Goal: Navigation & Orientation: Find specific page/section

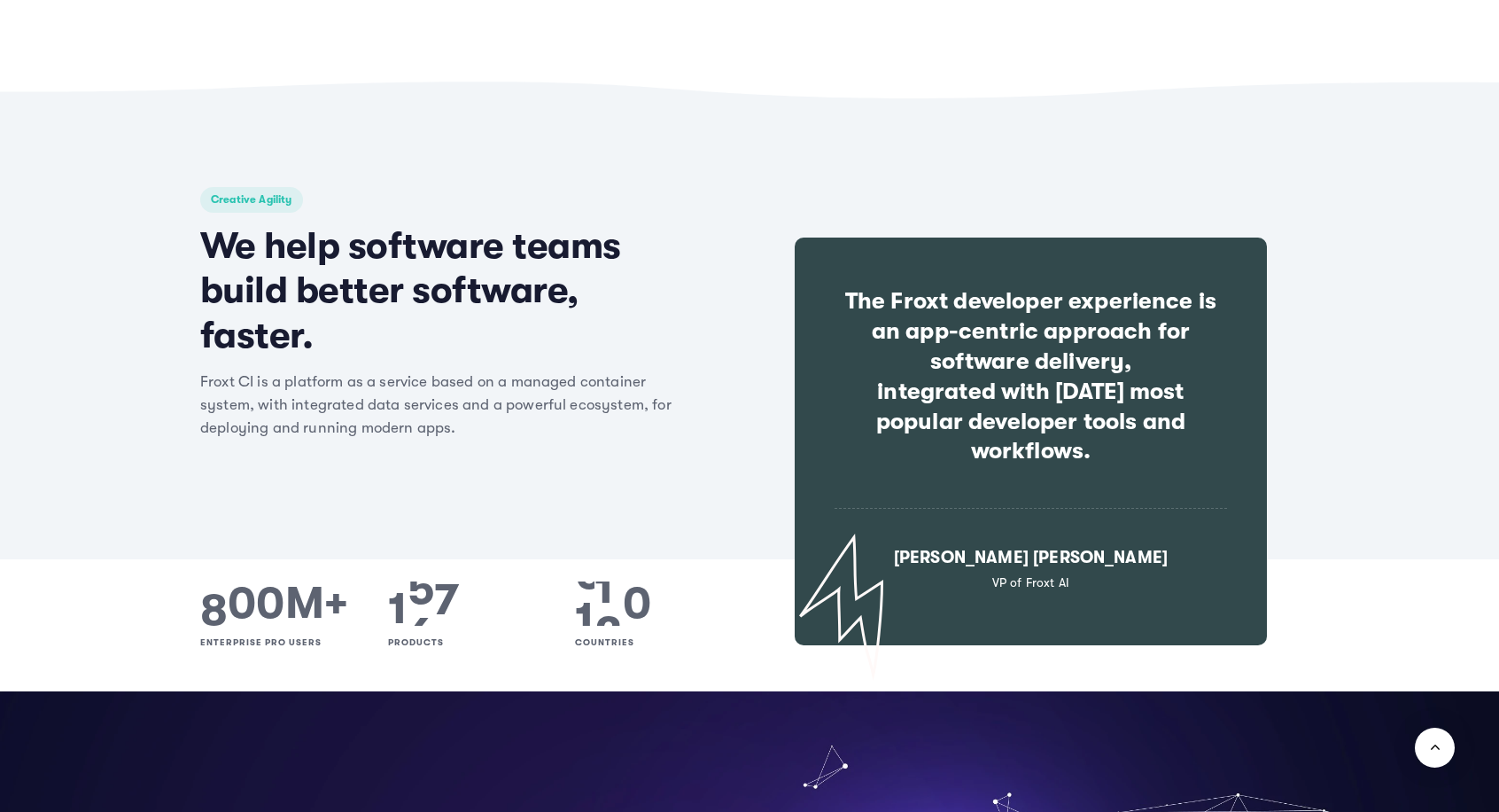
scroll to position [1241, 0]
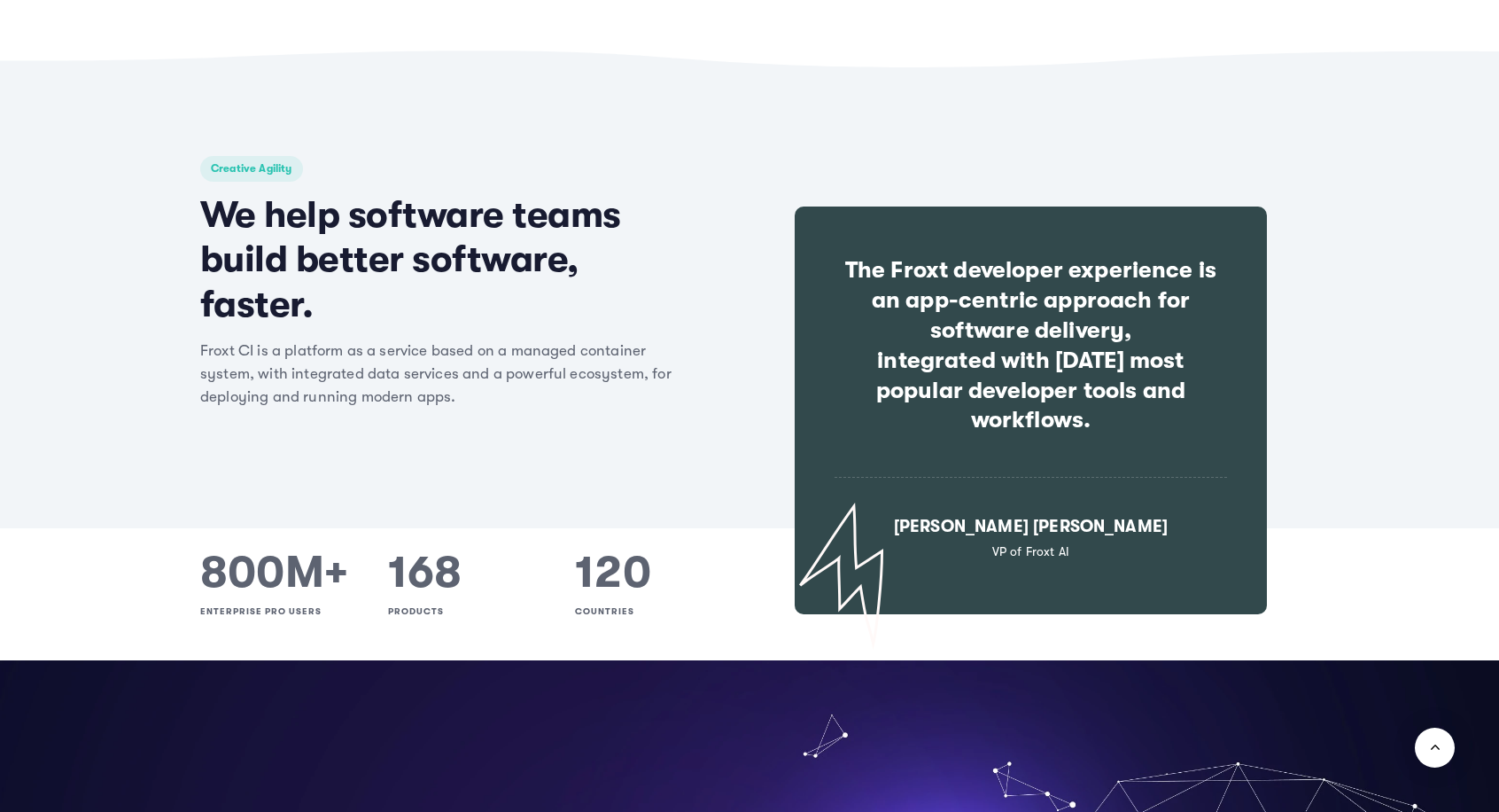
click at [428, 235] on h2 "We help software teams build better software, faster." at bounding box center [442, 259] width 483 height 134
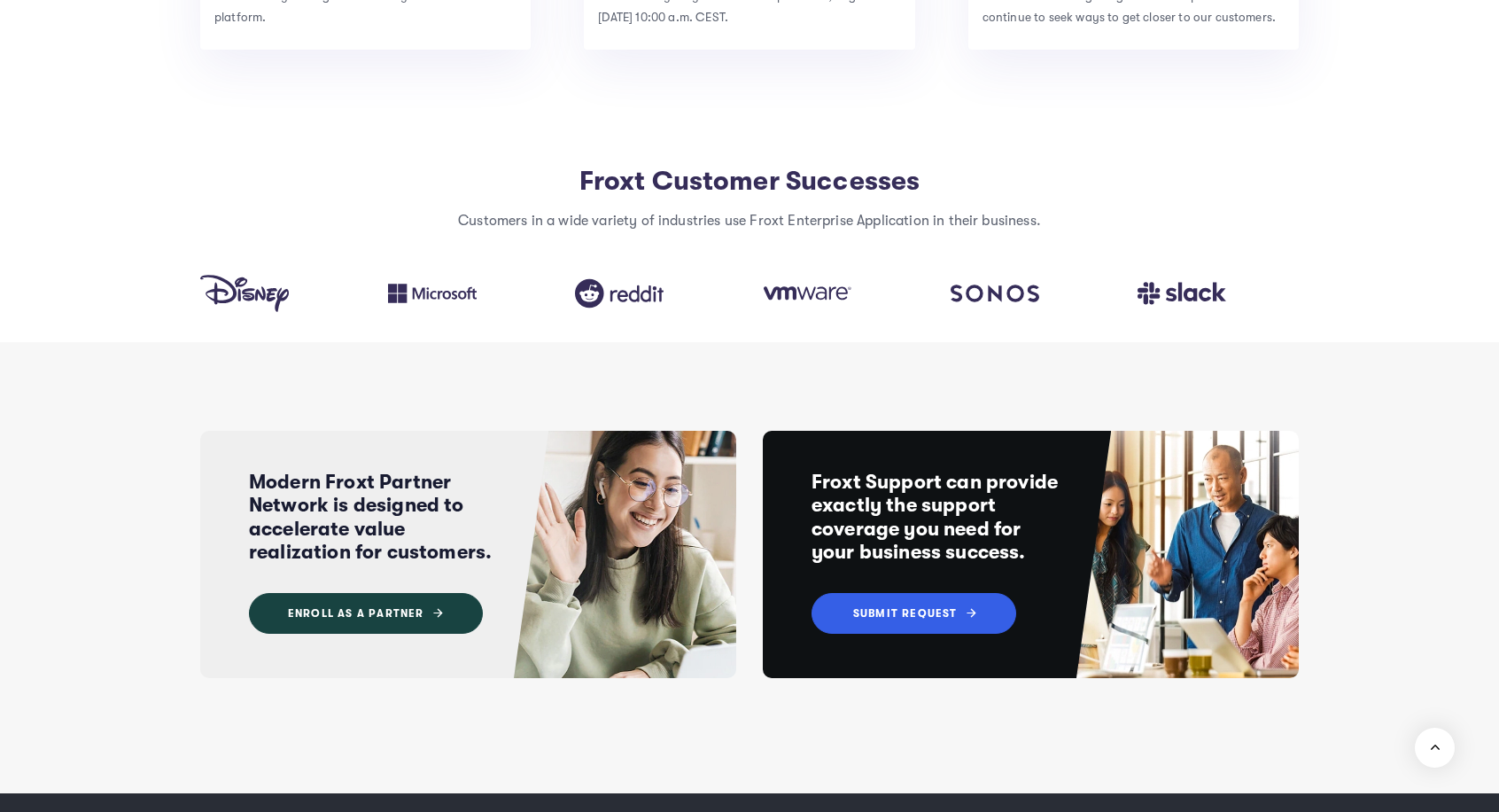
scroll to position [6346, 0]
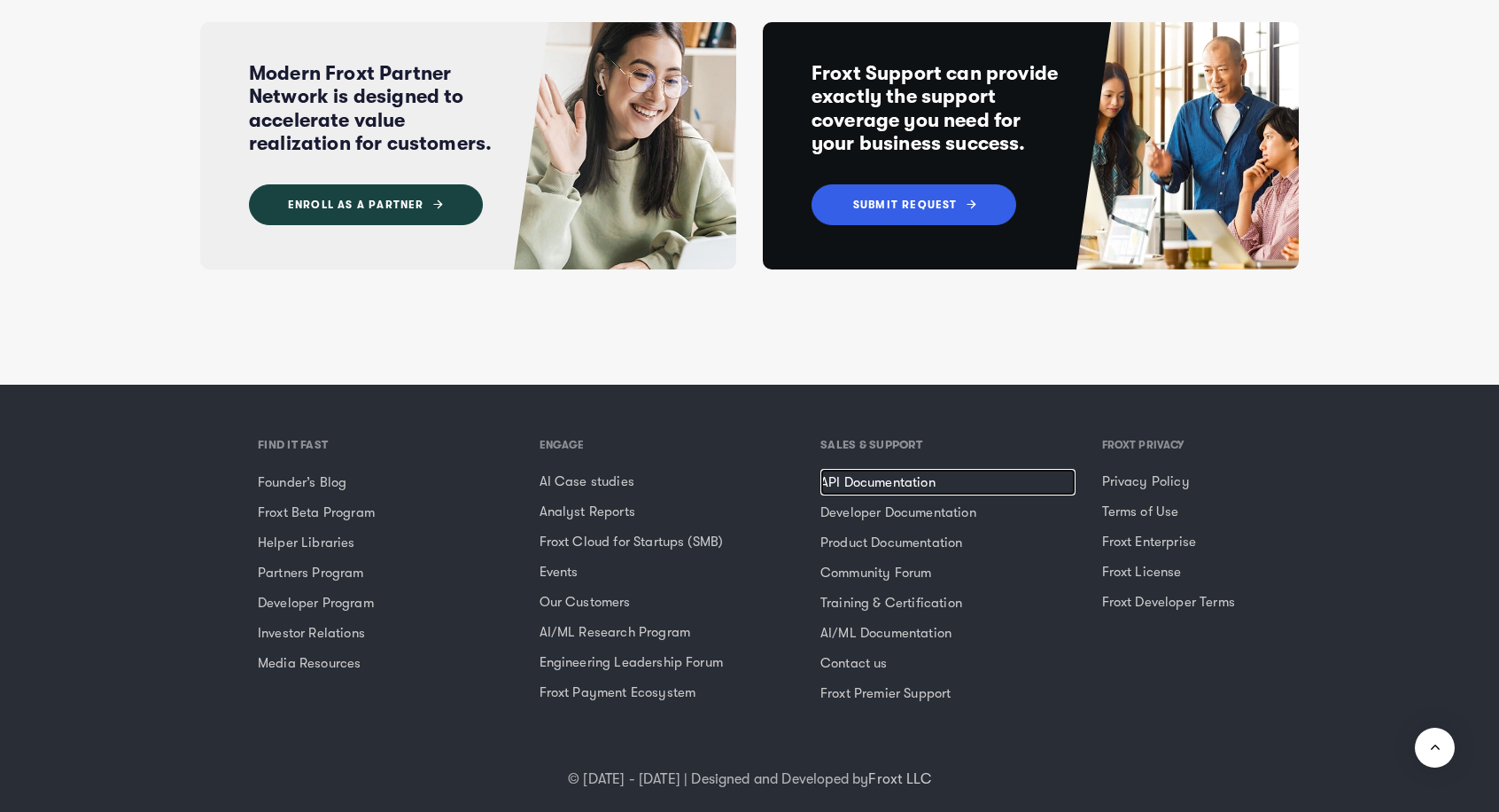
click at [872, 468] on link "API Documentation" at bounding box center [949, 482] width 255 height 27
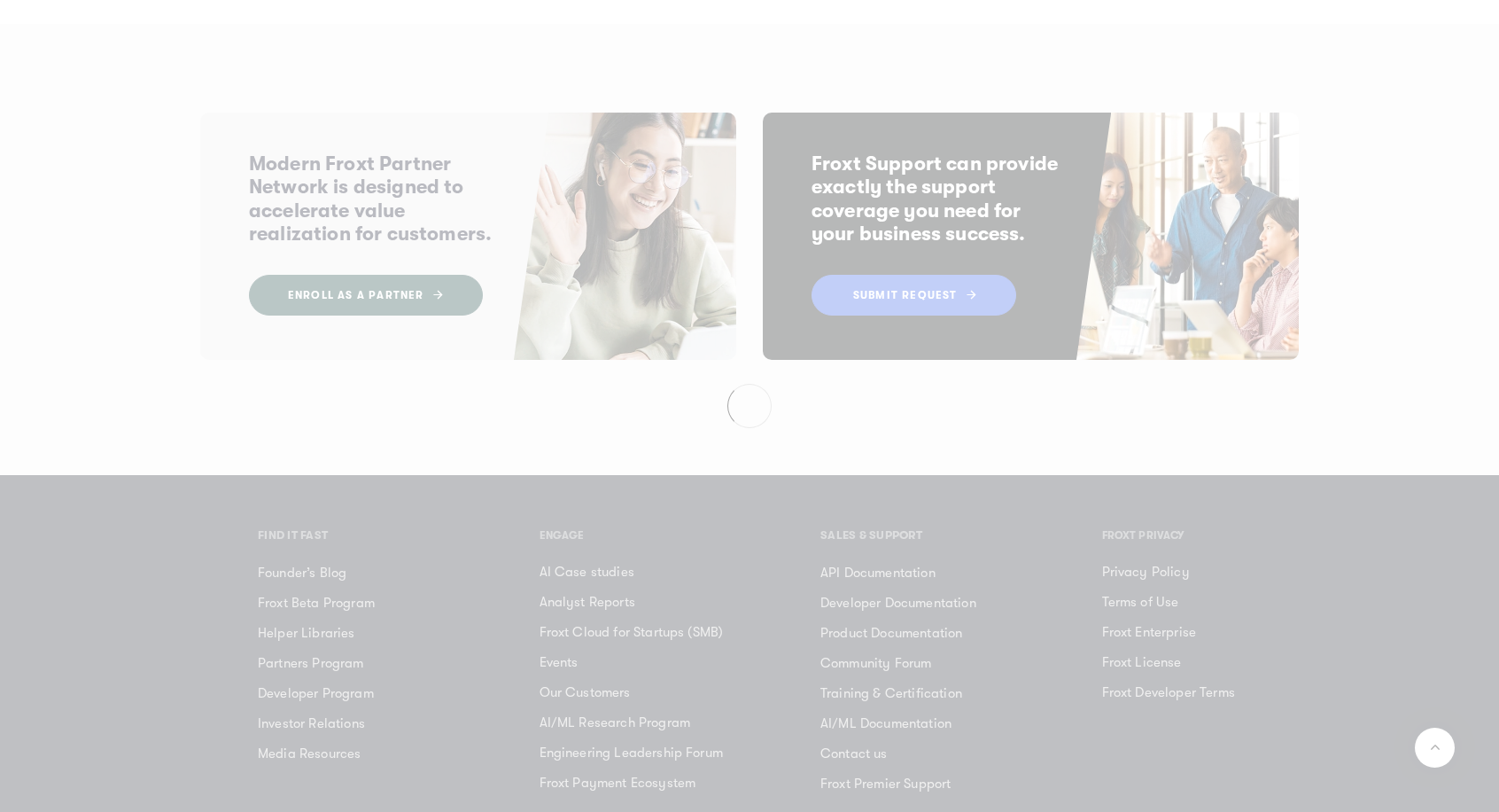
scroll to position [6346, 0]
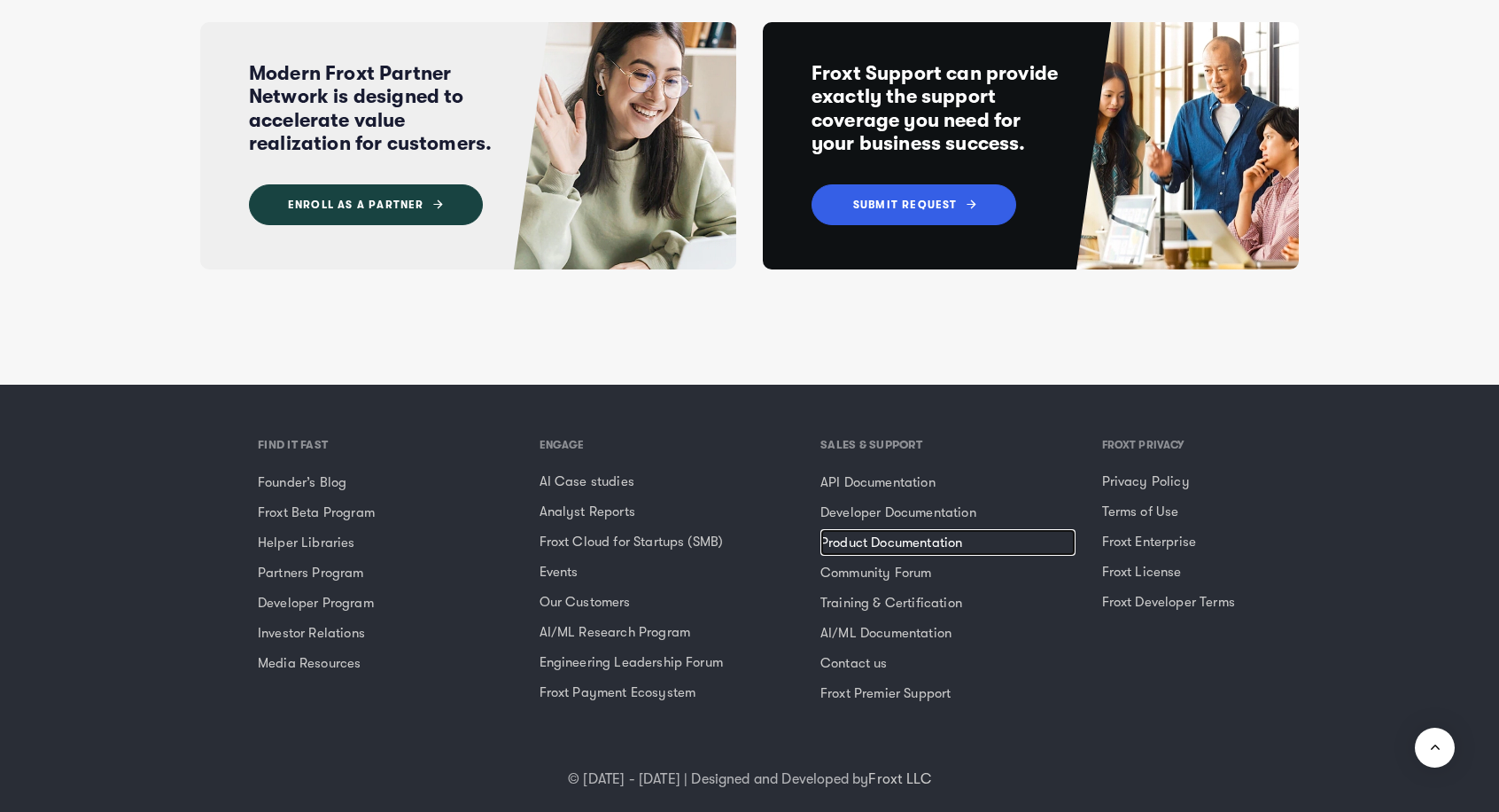
click at [889, 529] on link "Product Documentation" at bounding box center [949, 542] width 255 height 27
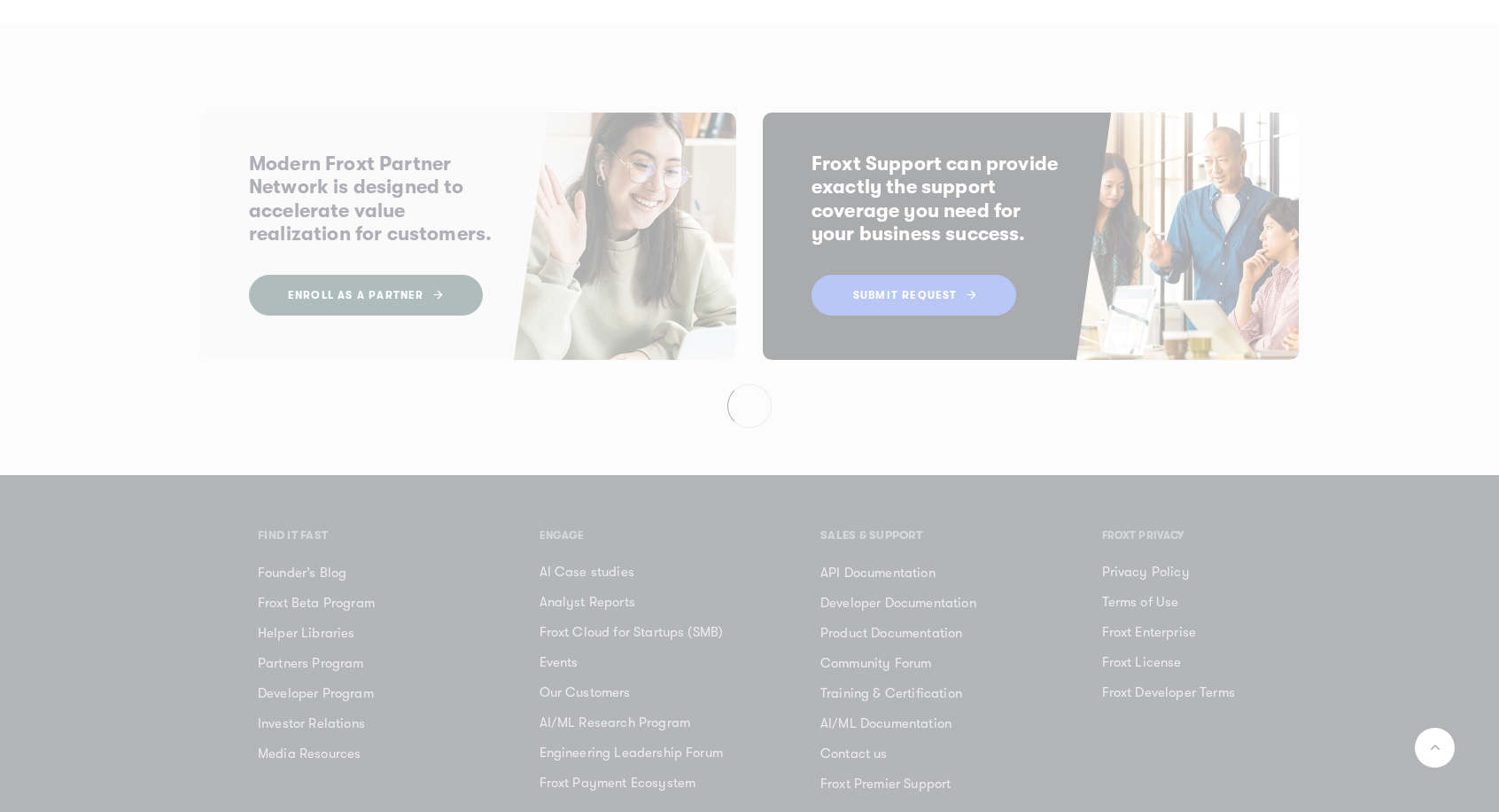
scroll to position [6346, 0]
